Goal: Task Accomplishment & Management: Complete application form

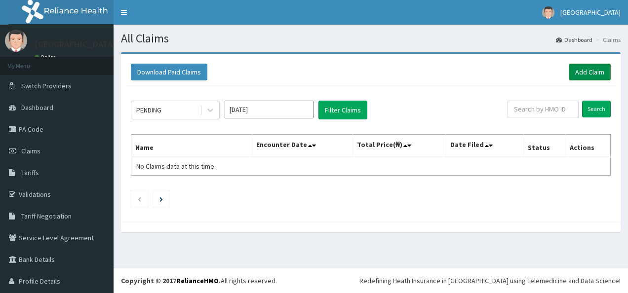
click at [571, 69] on link "Add Claim" at bounding box center [589, 72] width 42 height 17
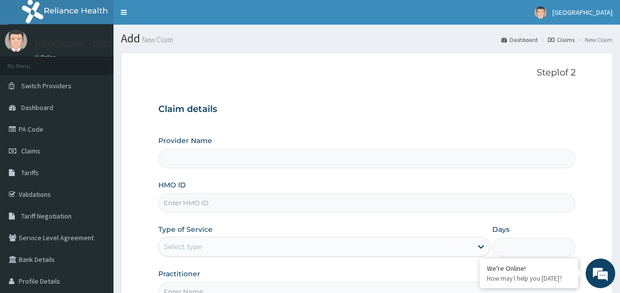
type input "Tendalife Specialist Hospital"
click at [279, 198] on input "HMO ID" at bounding box center [366, 202] width 417 height 19
type input "oht/13255"
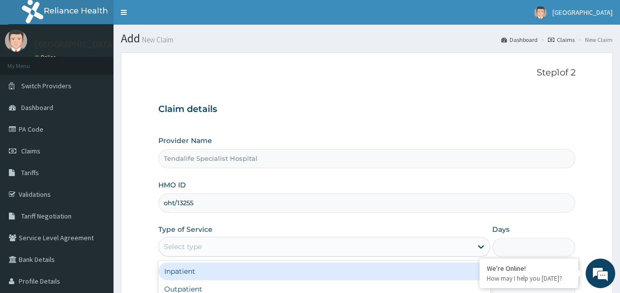
click at [238, 252] on div "Select type" at bounding box center [315, 247] width 313 height 16
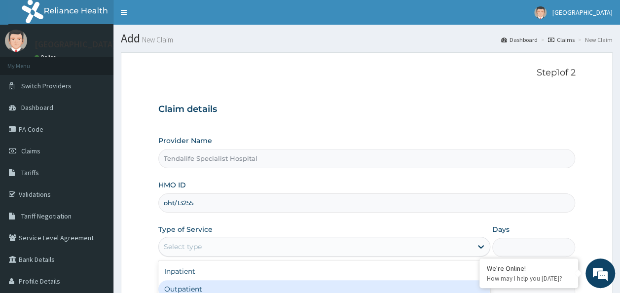
click at [277, 288] on div "Outpatient" at bounding box center [324, 289] width 332 height 18
type input "1"
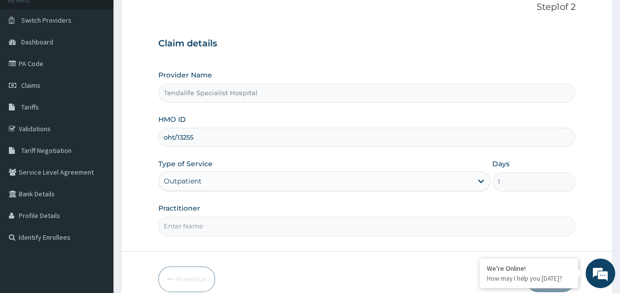
scroll to position [111, 0]
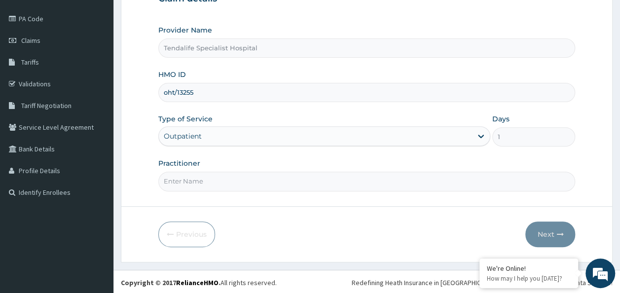
click at [315, 176] on input "Practitioner" at bounding box center [366, 181] width 417 height 19
type input "d"
type input "[PERSON_NAME]"
click at [539, 233] on button "Next" at bounding box center [550, 235] width 50 height 26
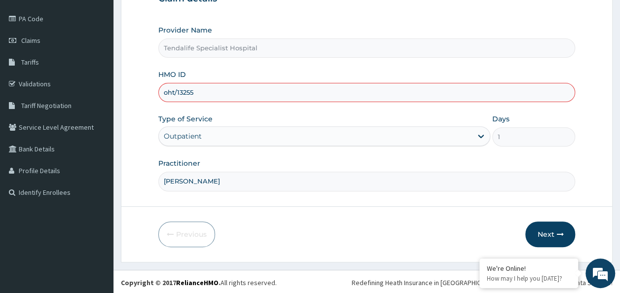
click at [352, 98] on input "oht/13255" at bounding box center [366, 92] width 417 height 19
type input "oht/13255/a"
click at [360, 157] on div "Provider Name Tendalife Specialist Hospital HMO ID oht/13255/a Type of Service …" at bounding box center [366, 108] width 417 height 166
click at [367, 114] on div "Type of Service Outpatient" at bounding box center [324, 130] width 332 height 33
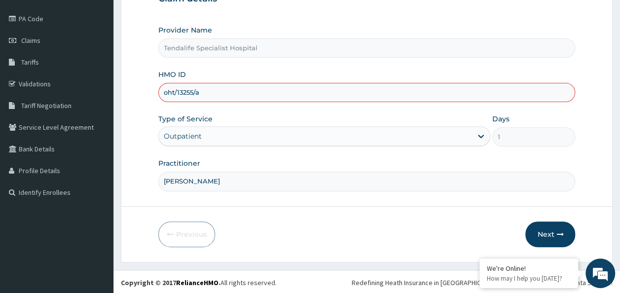
click at [268, 94] on input "oht/13255/a" at bounding box center [366, 92] width 417 height 19
click at [265, 95] on input "oht/13255/a" at bounding box center [366, 92] width 417 height 19
click at [53, 15] on link "PA Code" at bounding box center [56, 19] width 113 height 22
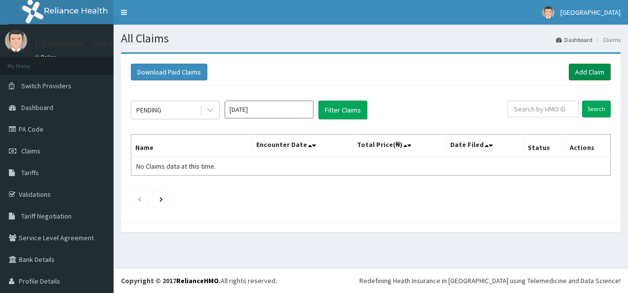
click at [580, 71] on link "Add Claim" at bounding box center [589, 72] width 42 height 17
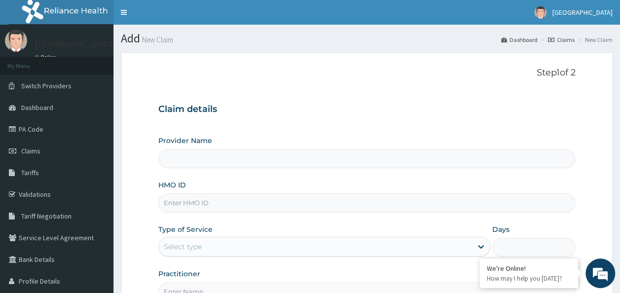
click at [311, 166] on input "Provider Name" at bounding box center [366, 158] width 417 height 19
type input "Tendalife Specialist Hospital"
click at [238, 209] on input "HMO ID" at bounding box center [366, 202] width 417 height 19
type input "oht/13255/a"
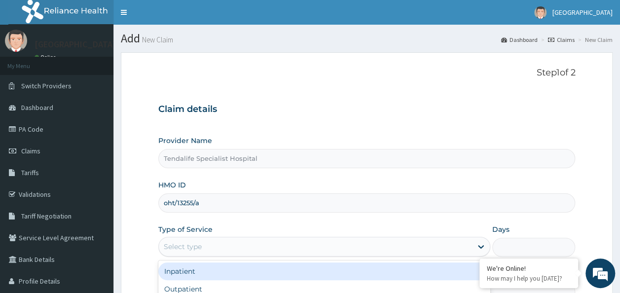
click at [226, 247] on div "Select type" at bounding box center [315, 247] width 313 height 16
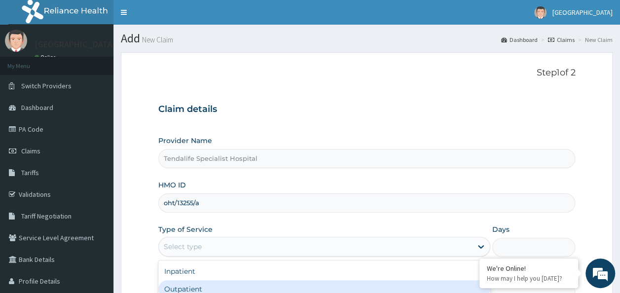
click at [273, 280] on div "Outpatient" at bounding box center [324, 289] width 332 height 18
type input "1"
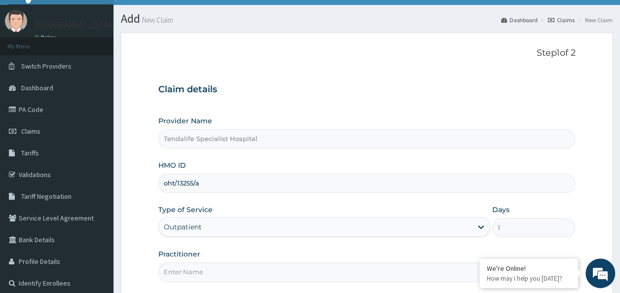
scroll to position [111, 0]
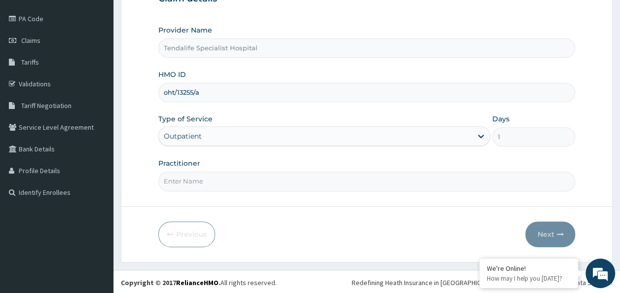
click at [300, 175] on input "Practitioner" at bounding box center [366, 181] width 417 height 19
type input "Dr. Kuye"
click at [546, 235] on button "Next" at bounding box center [550, 235] width 50 height 26
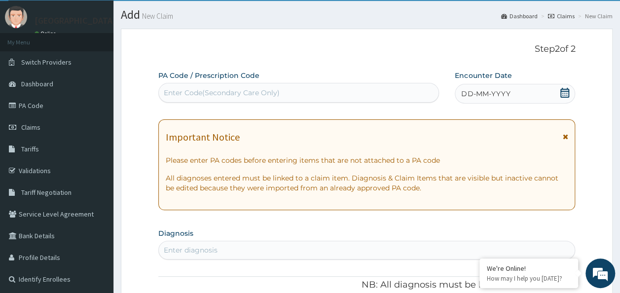
scroll to position [12, 0]
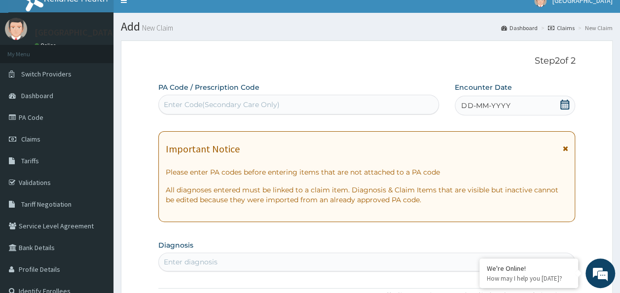
click at [310, 106] on div "Enter Code(Secondary Care Only)" at bounding box center [299, 105] width 280 height 16
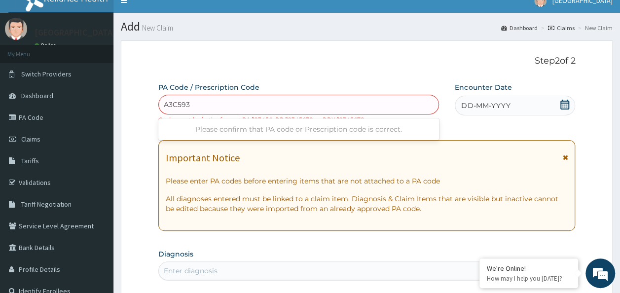
click at [164, 103] on input "A3C593" at bounding box center [177, 105] width 27 height 10
type input "PA/A3C593"
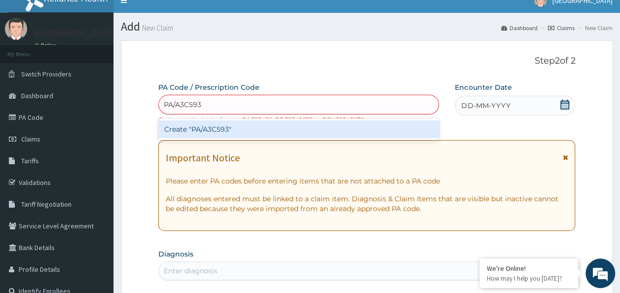
click at [224, 126] on div "Create "PA/A3C593"" at bounding box center [298, 129] width 281 height 18
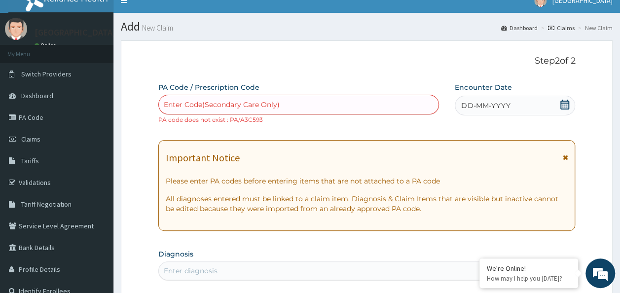
click at [565, 103] on icon at bounding box center [564, 105] width 9 height 10
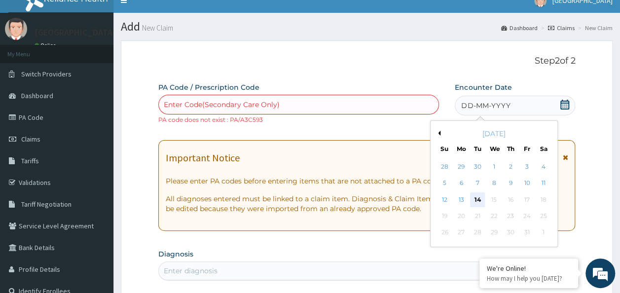
click at [478, 201] on div "14" at bounding box center [478, 199] width 15 height 15
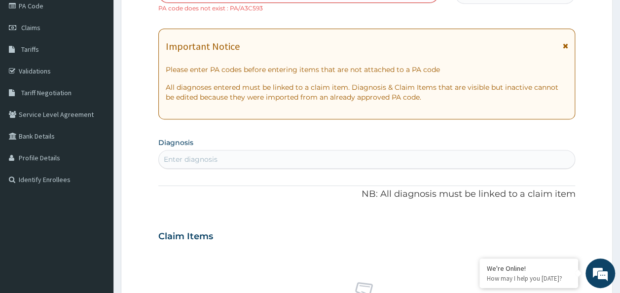
scroll to position [137, 0]
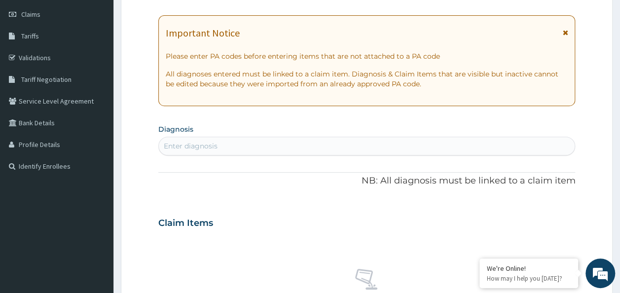
click at [284, 144] on div "Enter diagnosis" at bounding box center [367, 146] width 416 height 16
type input "SUPERVISION OF NORMAL"
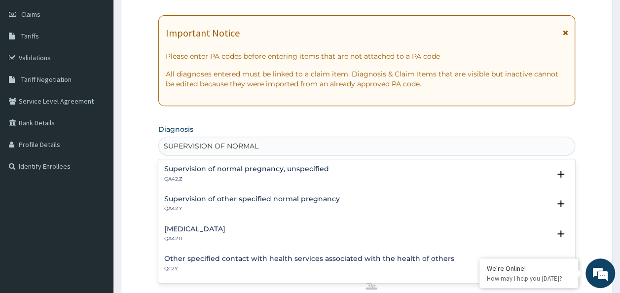
click at [302, 176] on p "QA42.Z" at bounding box center [246, 179] width 165 height 7
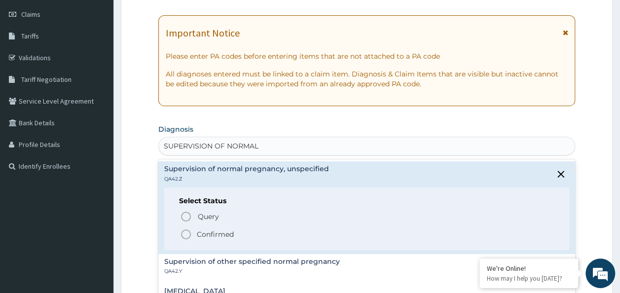
click at [189, 234] on icon "status option filled" at bounding box center [186, 234] width 12 height 12
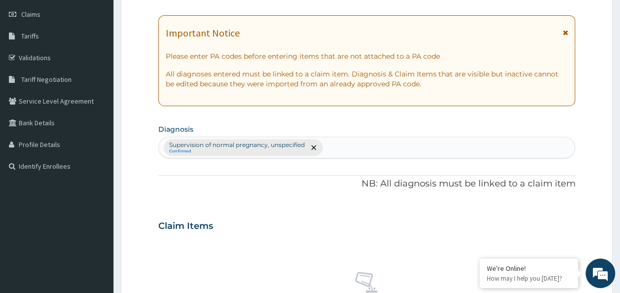
click at [443, 216] on div "Claim Items" at bounding box center [366, 224] width 417 height 26
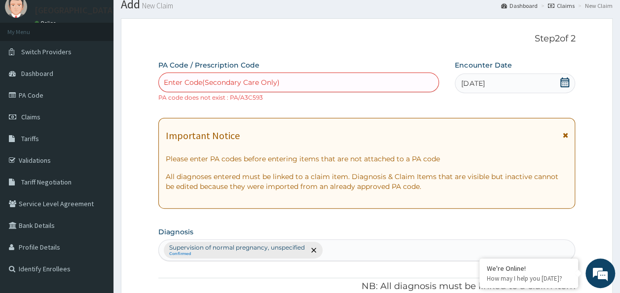
scroll to position [25, 0]
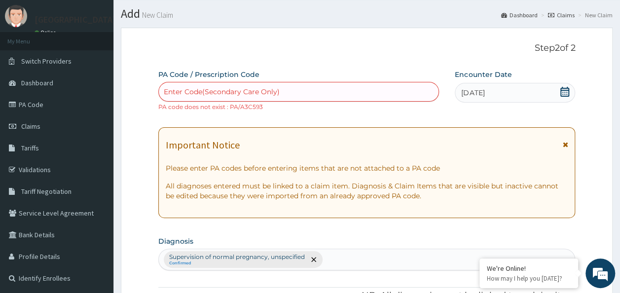
click at [265, 94] on div "Enter Code(Secondary Care Only)" at bounding box center [222, 92] width 116 height 10
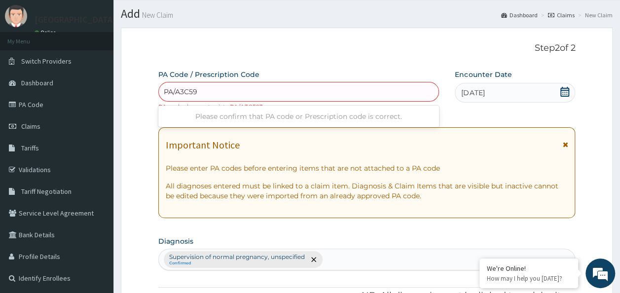
type input "PA/A3C59C"
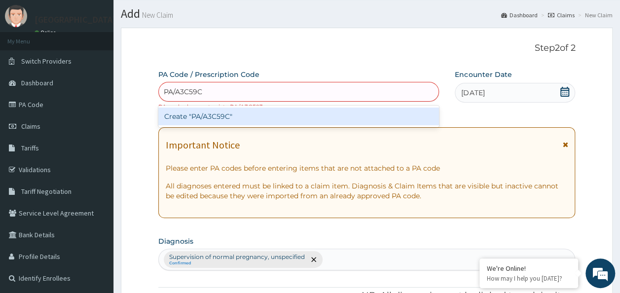
click at [246, 113] on div "Create "PA/A3C59C"" at bounding box center [298, 117] width 281 height 18
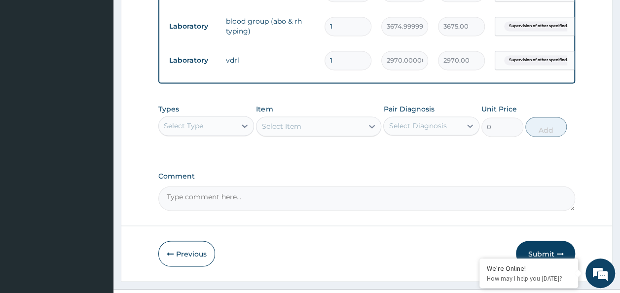
scroll to position [719, 0]
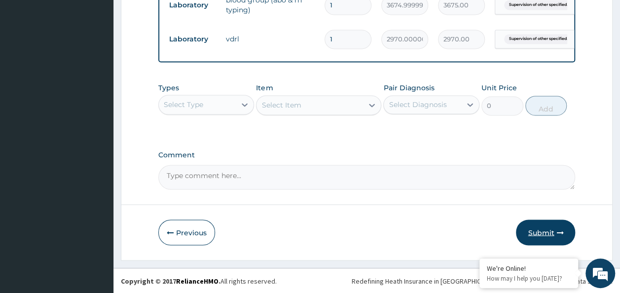
click at [542, 232] on button "Submit" at bounding box center [545, 233] width 59 height 26
click at [558, 230] on icon "button" at bounding box center [559, 232] width 7 height 7
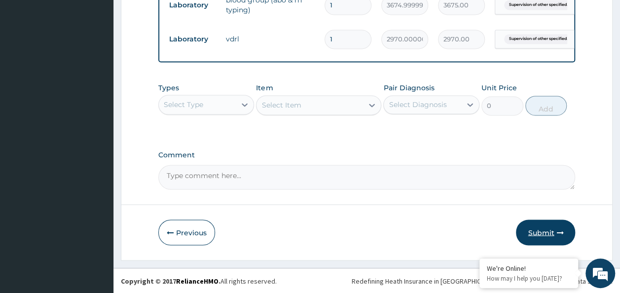
click at [558, 230] on icon "button" at bounding box center [559, 232] width 7 height 7
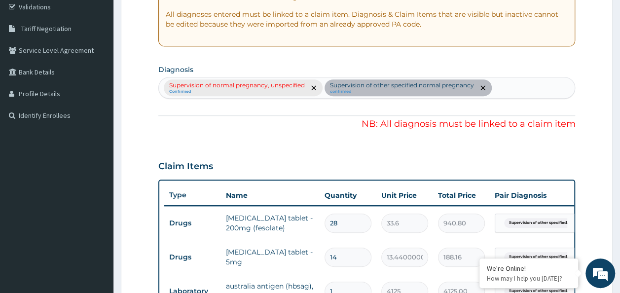
scroll to position [203, 0]
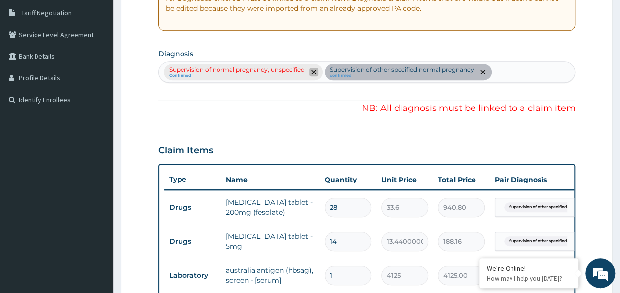
click at [311, 73] on icon "remove selection option" at bounding box center [313, 72] width 5 height 5
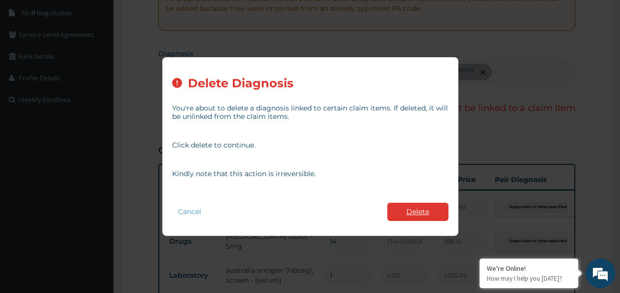
click at [407, 207] on button "Delete" at bounding box center [417, 212] width 61 height 18
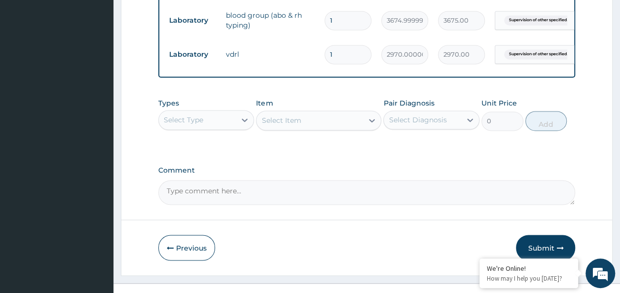
scroll to position [719, 0]
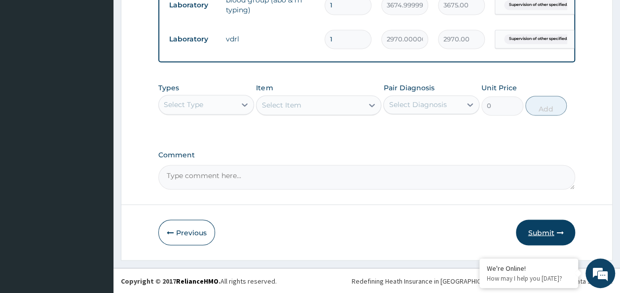
click at [545, 223] on button "Submit" at bounding box center [545, 233] width 59 height 26
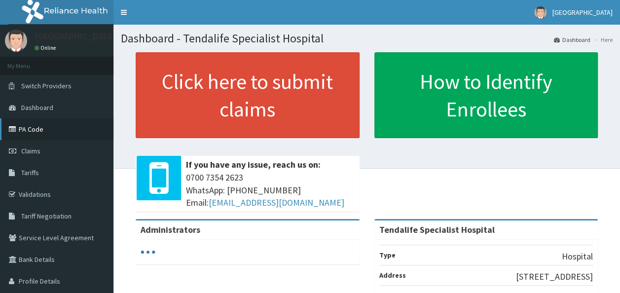
click at [37, 131] on link "PA Code" at bounding box center [56, 129] width 113 height 22
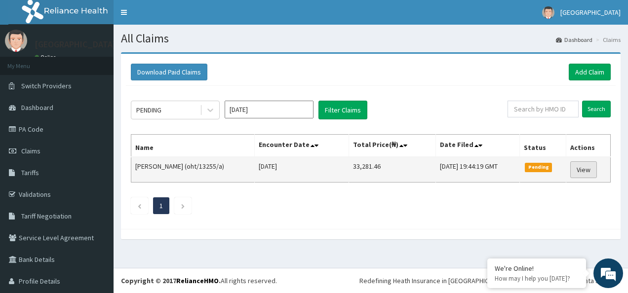
click at [586, 171] on link "View" at bounding box center [583, 169] width 27 height 17
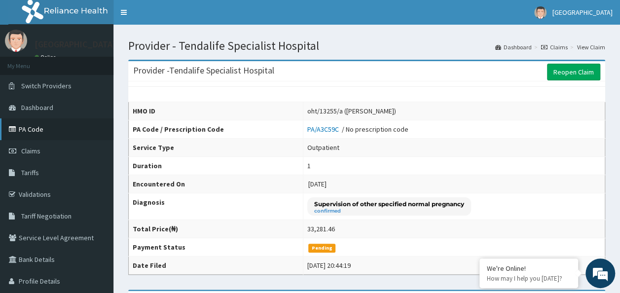
click at [19, 131] on link "PA Code" at bounding box center [56, 129] width 113 height 22
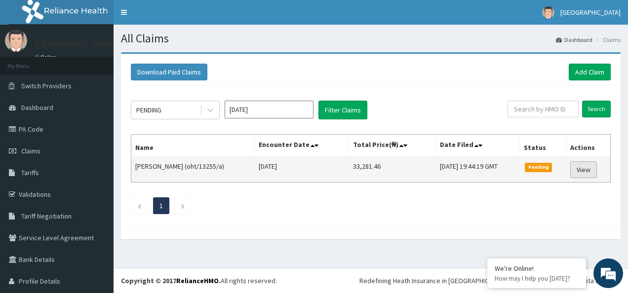
click at [575, 169] on link "View" at bounding box center [583, 169] width 27 height 17
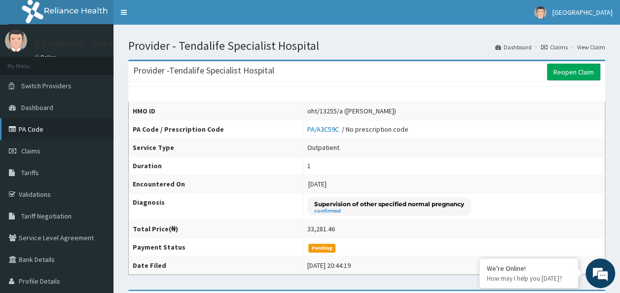
click at [30, 131] on link "PA Code" at bounding box center [56, 129] width 113 height 22
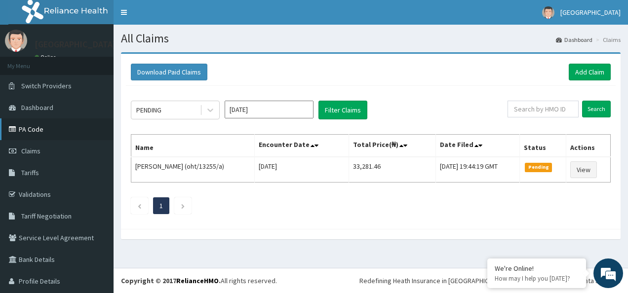
click at [31, 128] on link "PA Code" at bounding box center [56, 129] width 113 height 22
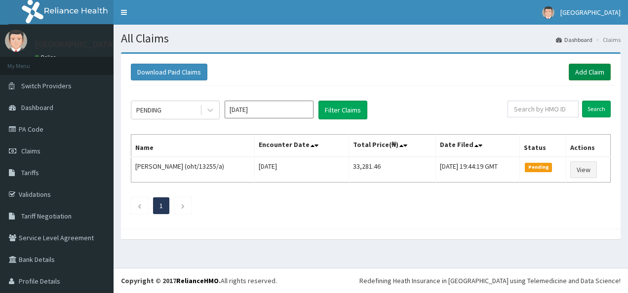
click at [572, 69] on link "Add Claim" at bounding box center [589, 72] width 42 height 17
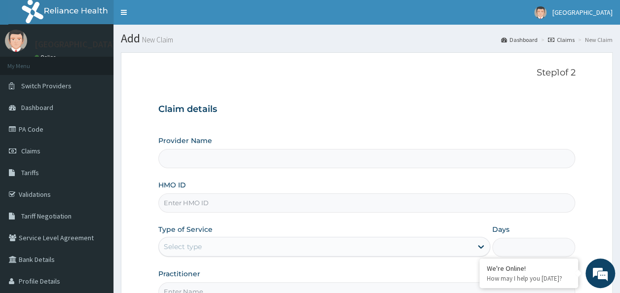
click at [295, 205] on input "HMO ID" at bounding box center [366, 202] width 417 height 19
type input "Tendalife Specialist Hospital"
type input "oht/13255/a"
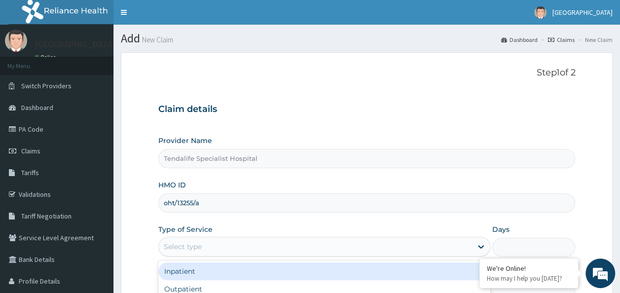
click at [252, 251] on div "Select type" at bounding box center [315, 247] width 313 height 16
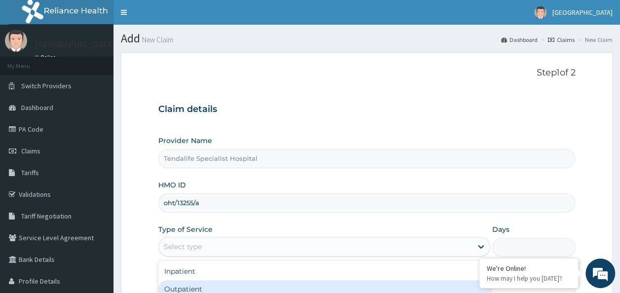
click at [252, 290] on div "Outpatient" at bounding box center [324, 289] width 332 height 18
type input "1"
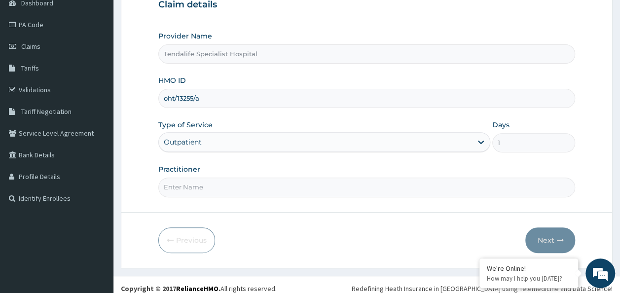
scroll to position [111, 0]
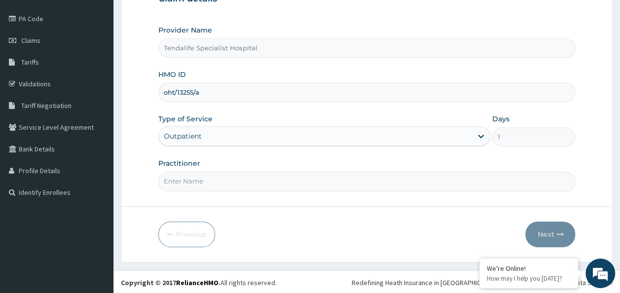
click at [352, 184] on input "Practitioner" at bounding box center [366, 181] width 417 height 19
type input "Dr. Kuye"
click at [554, 233] on button "Next" at bounding box center [550, 235] width 50 height 26
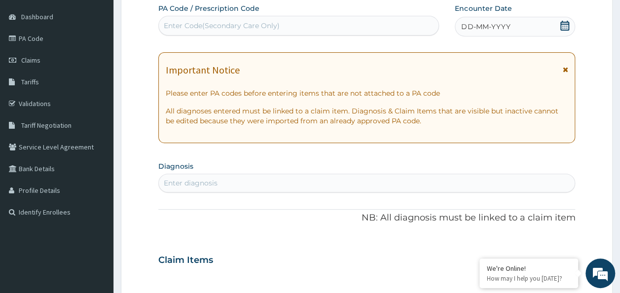
scroll to position [58, 0]
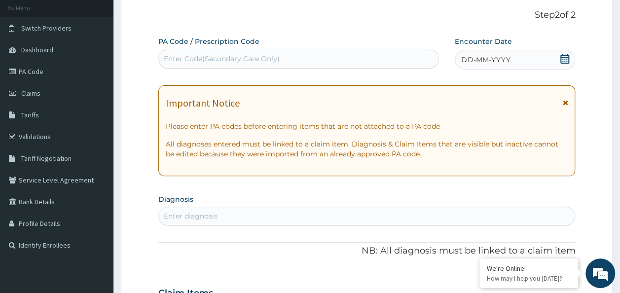
click at [307, 59] on div "Enter Code(Secondary Care Only)" at bounding box center [299, 59] width 280 height 16
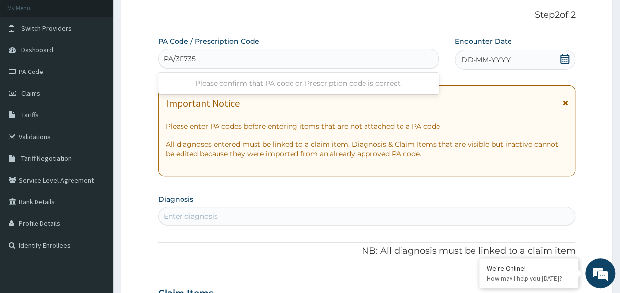
type input "PA/3F7354"
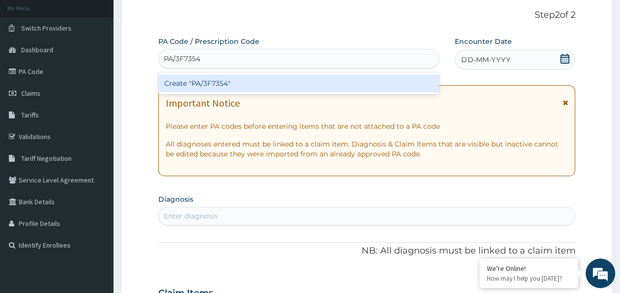
click at [277, 85] on div "Create "PA/3F7354"" at bounding box center [298, 83] width 281 height 18
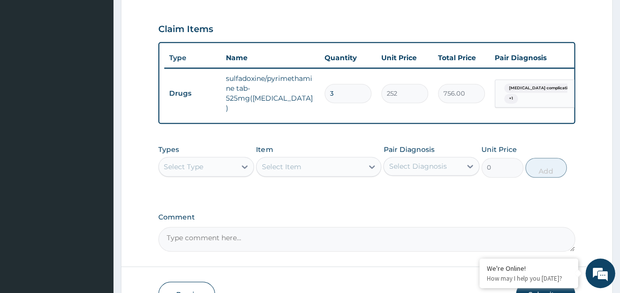
scroll to position [381, 0]
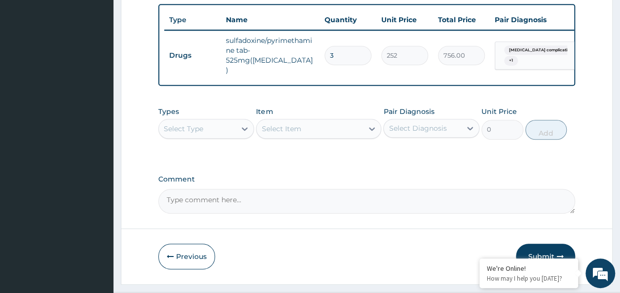
click at [544, 244] on button "Submit" at bounding box center [545, 257] width 59 height 26
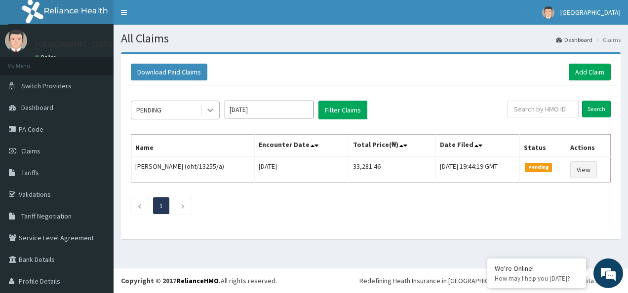
click at [206, 112] on icon at bounding box center [210, 110] width 10 height 10
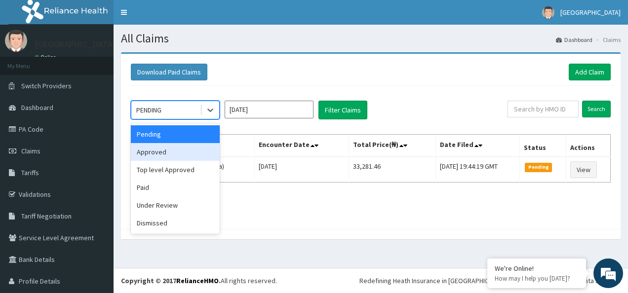
click at [186, 152] on div "Approved" at bounding box center [175, 152] width 89 height 18
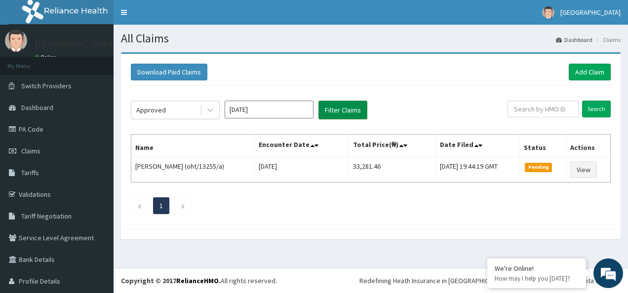
click at [345, 106] on button "Filter Claims" at bounding box center [342, 110] width 49 height 19
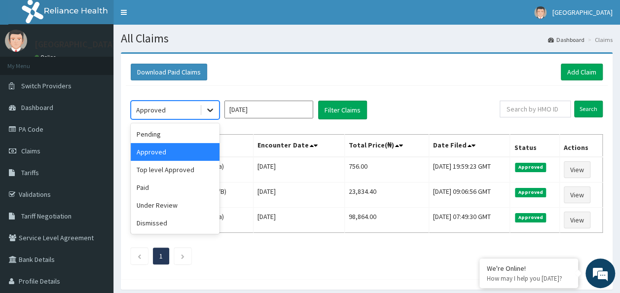
click at [212, 110] on icon at bounding box center [210, 110] width 10 height 10
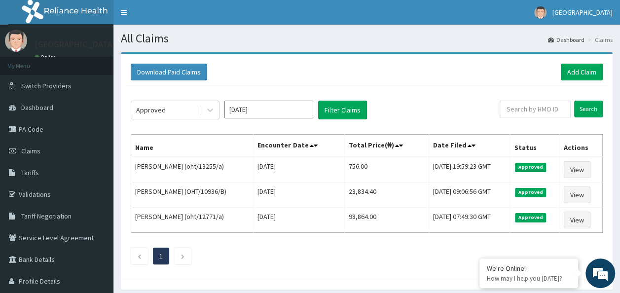
click at [249, 239] on div "Approved Oct 2025 Filter Claims Search Name Encounter Date Total Price(₦) Date …" at bounding box center [367, 180] width 482 height 188
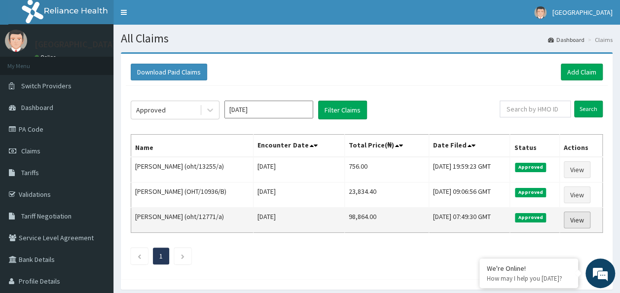
click at [575, 217] on link "View" at bounding box center [577, 220] width 27 height 17
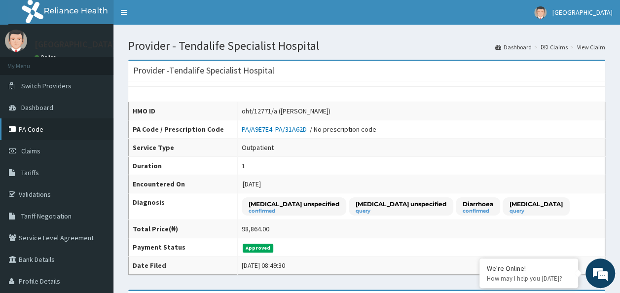
click at [40, 132] on link "PA Code" at bounding box center [56, 129] width 113 height 22
